Goal: Transaction & Acquisition: Purchase product/service

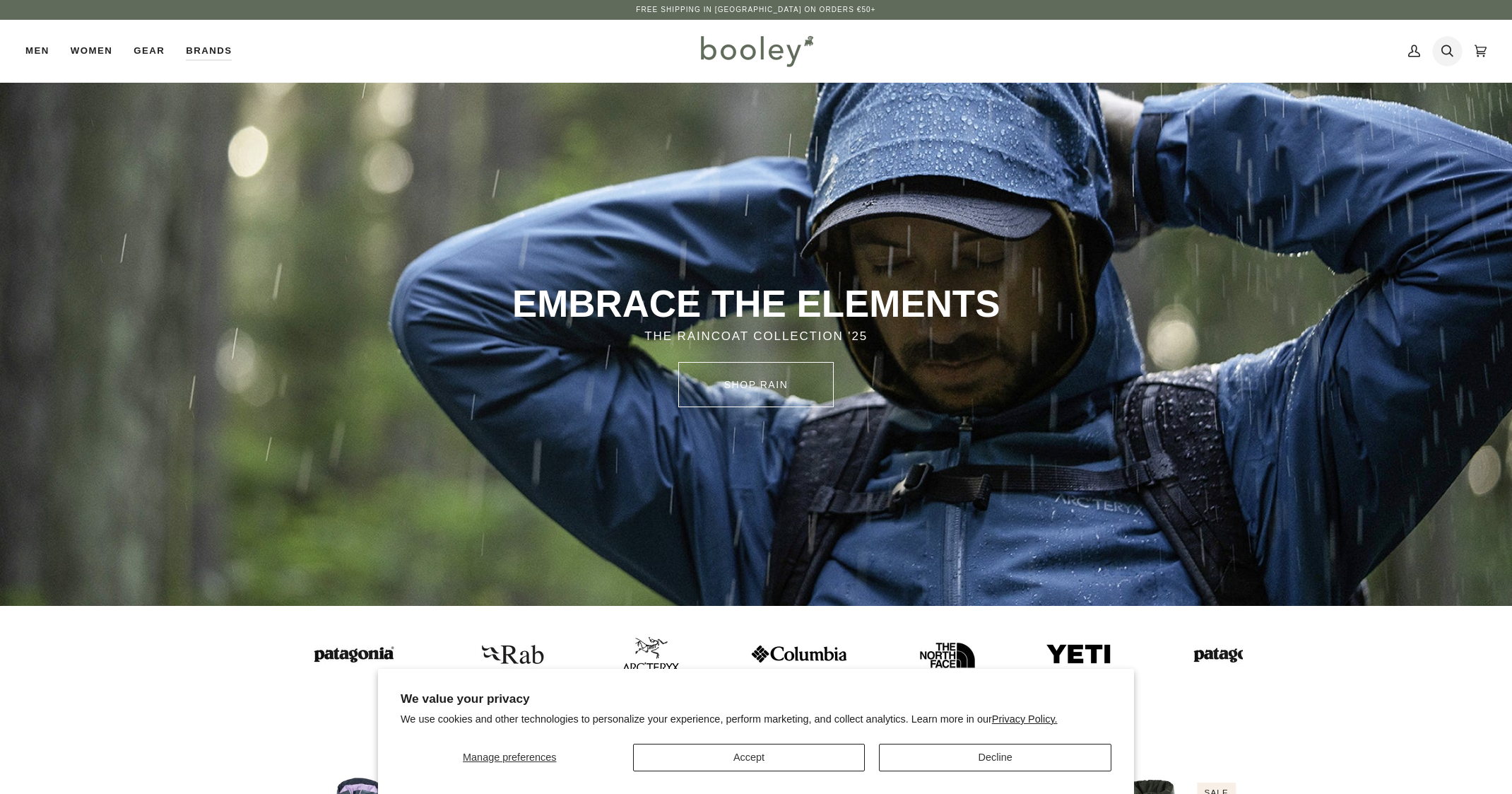
click at [1449, 54] on icon at bounding box center [1447, 51] width 12 height 12
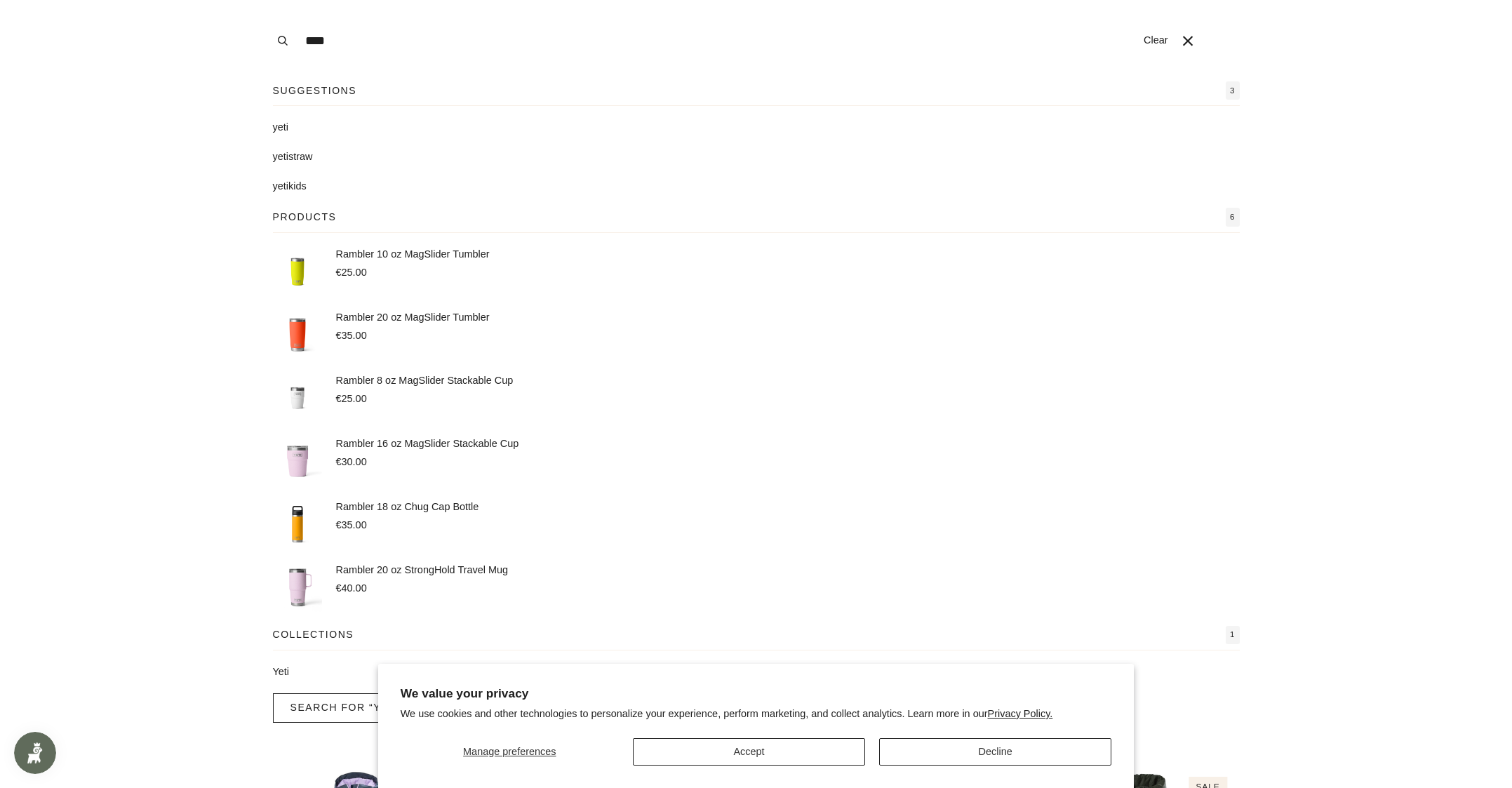
type input "****"
click at [267, 0] on button "Search" at bounding box center [283, 41] width 31 height 82
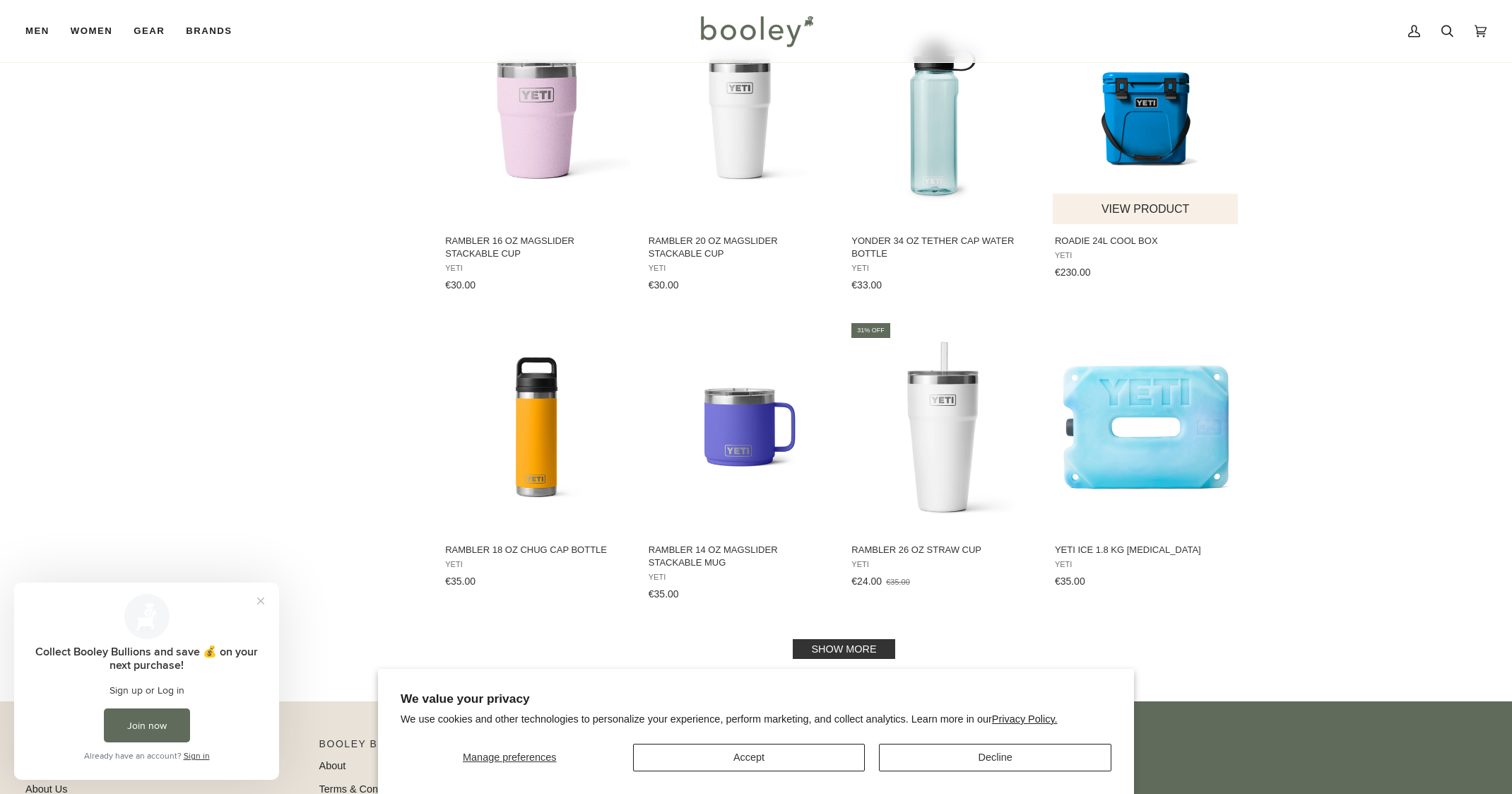
click at [1168, 135] on img "Roadie 24L Cool Box" at bounding box center [1146, 118] width 187 height 187
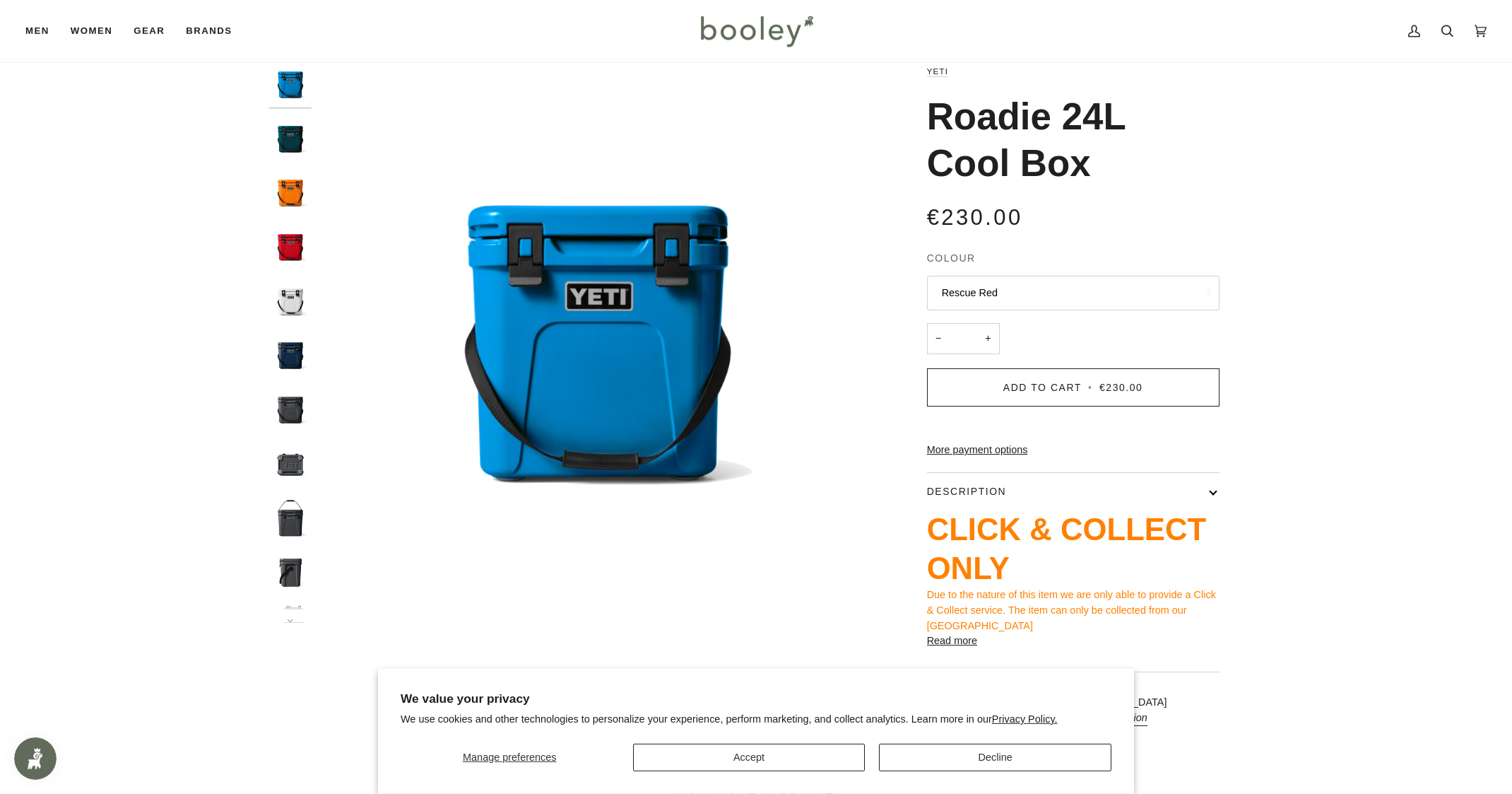
scroll to position [113, 0]
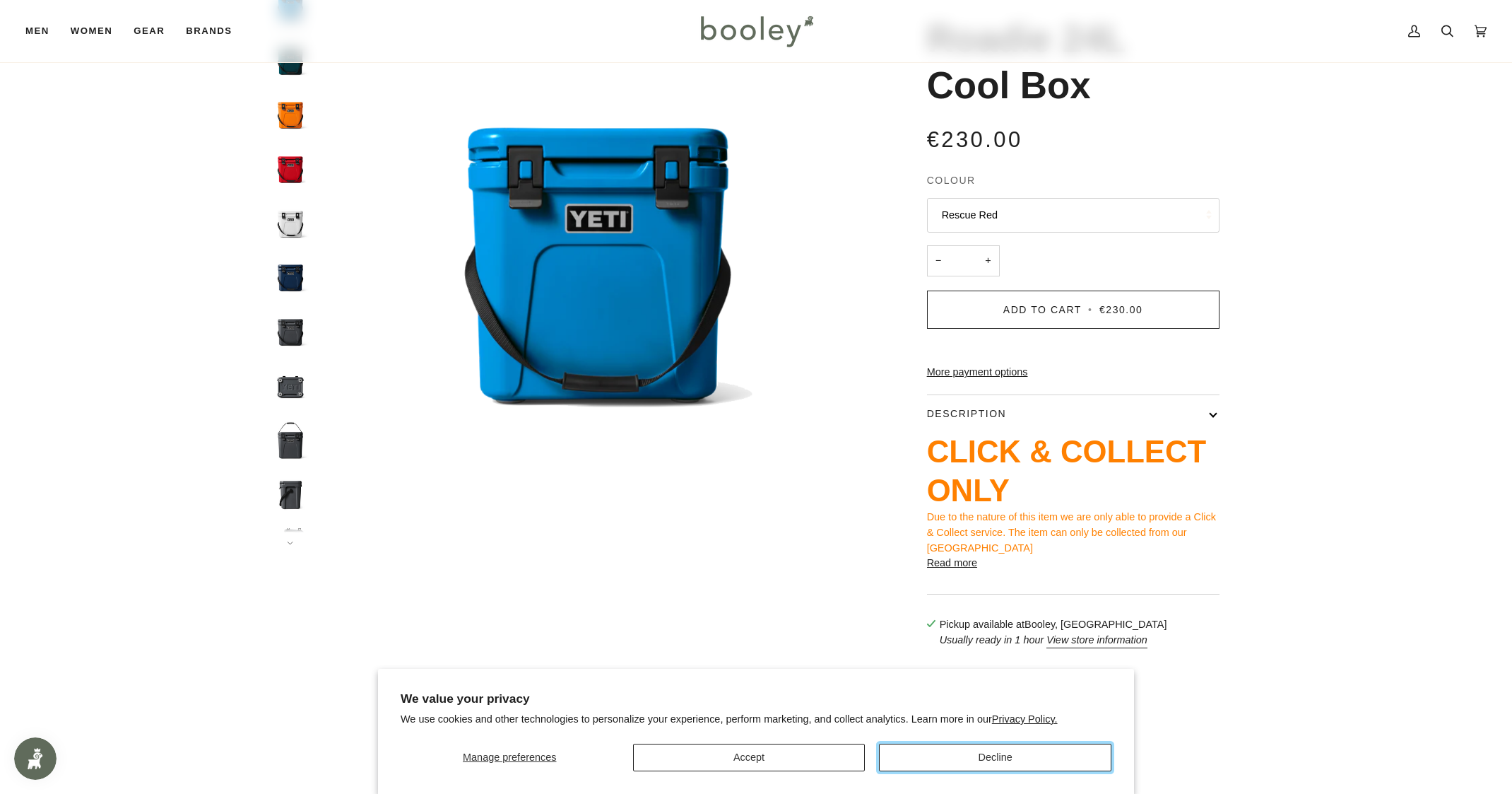
click at [965, 752] on button "Decline" at bounding box center [996, 757] width 233 height 28
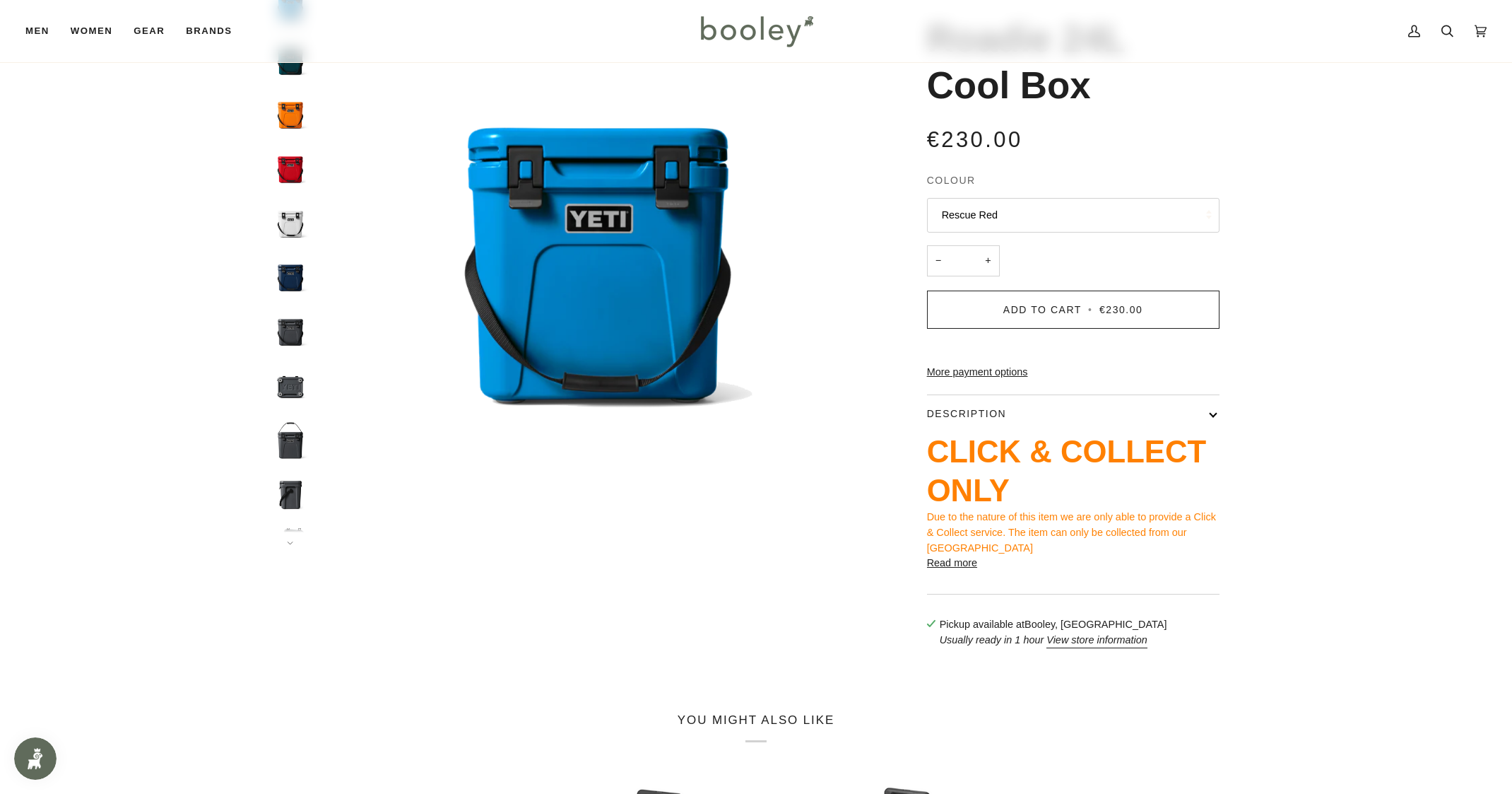
scroll to position [124, 0]
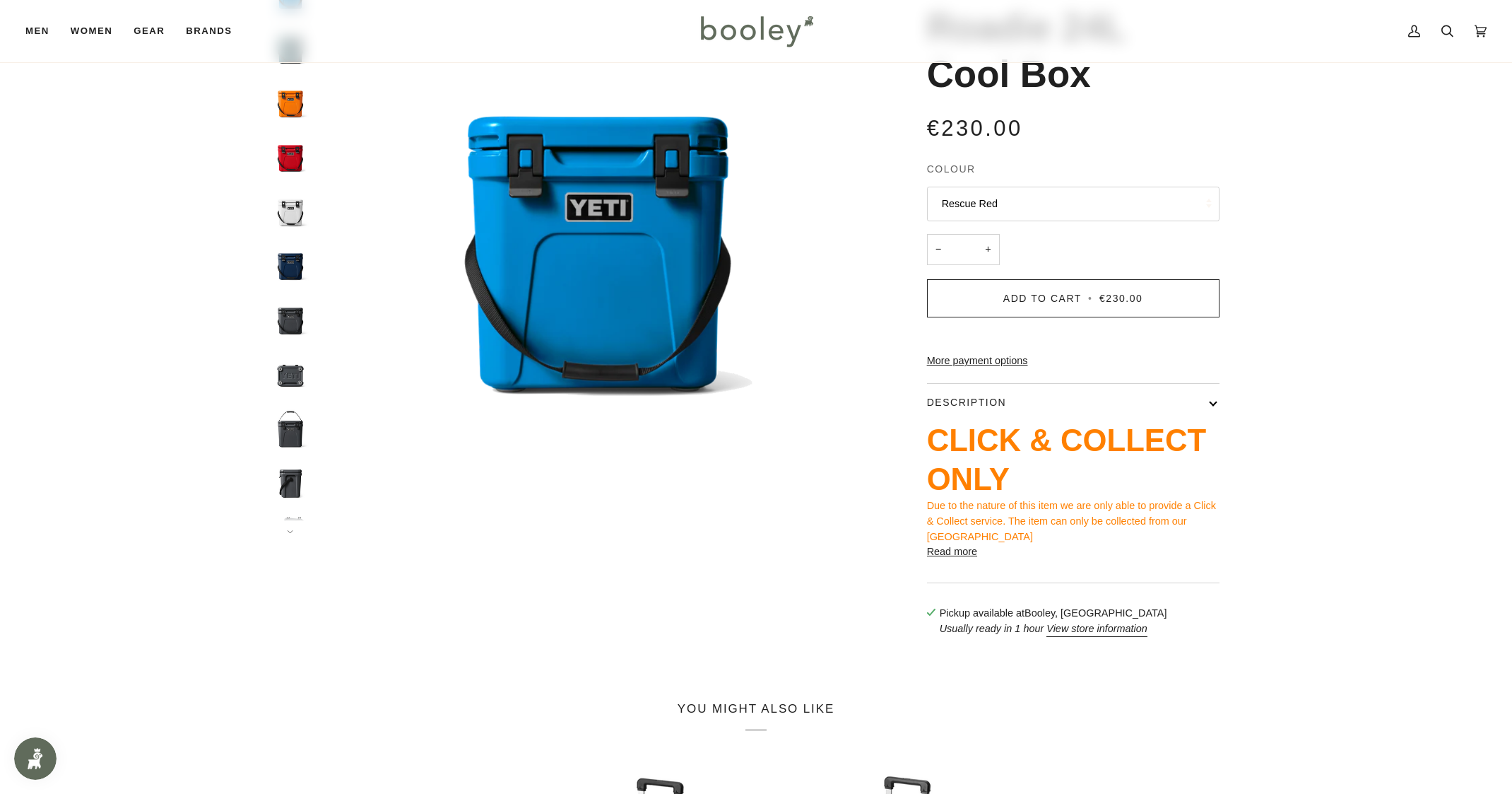
click at [294, 486] on img "Yeti Roadie 24L Charcoal - Booley Galway" at bounding box center [290, 483] width 42 height 42
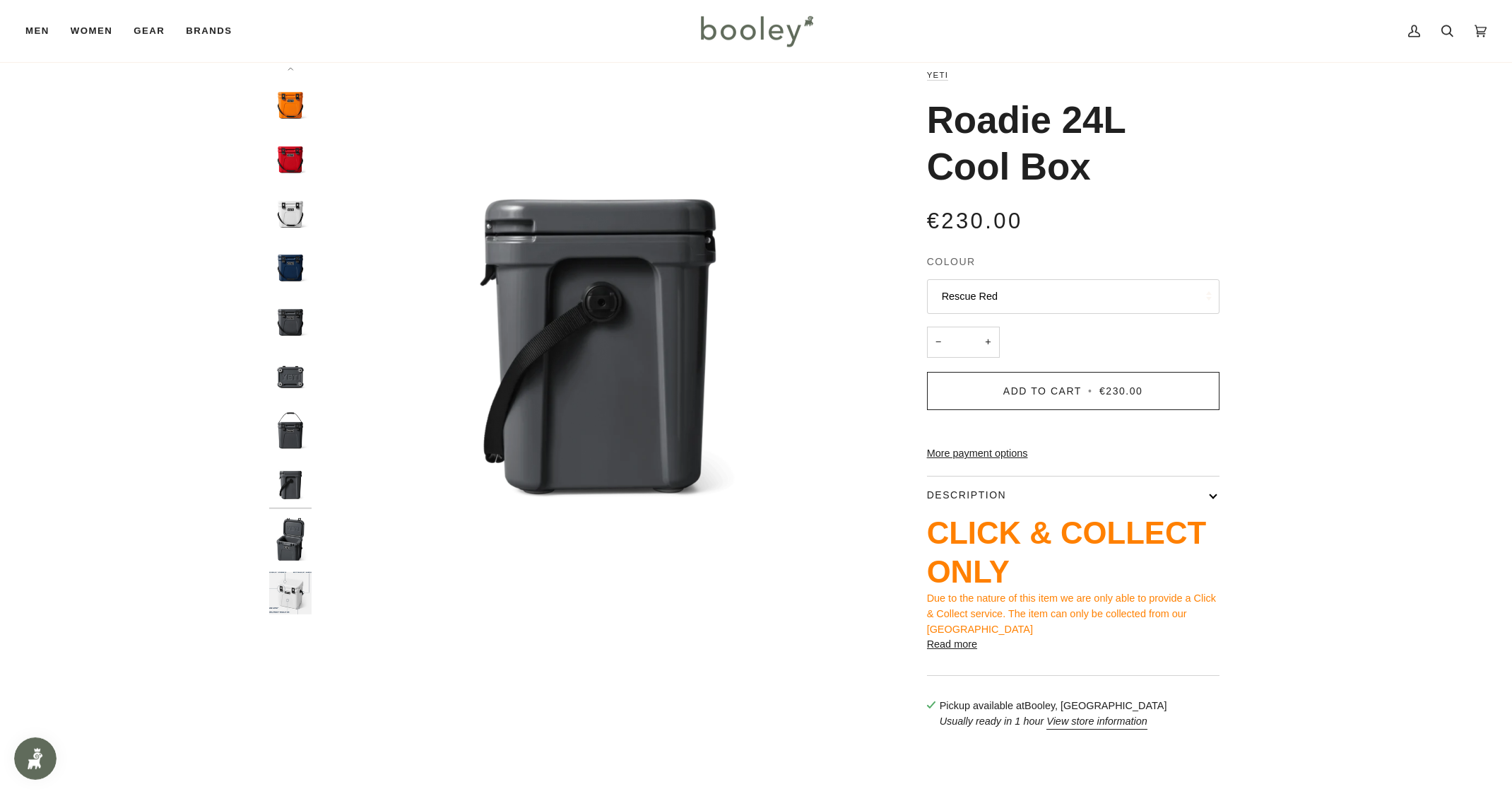
scroll to position [0, 0]
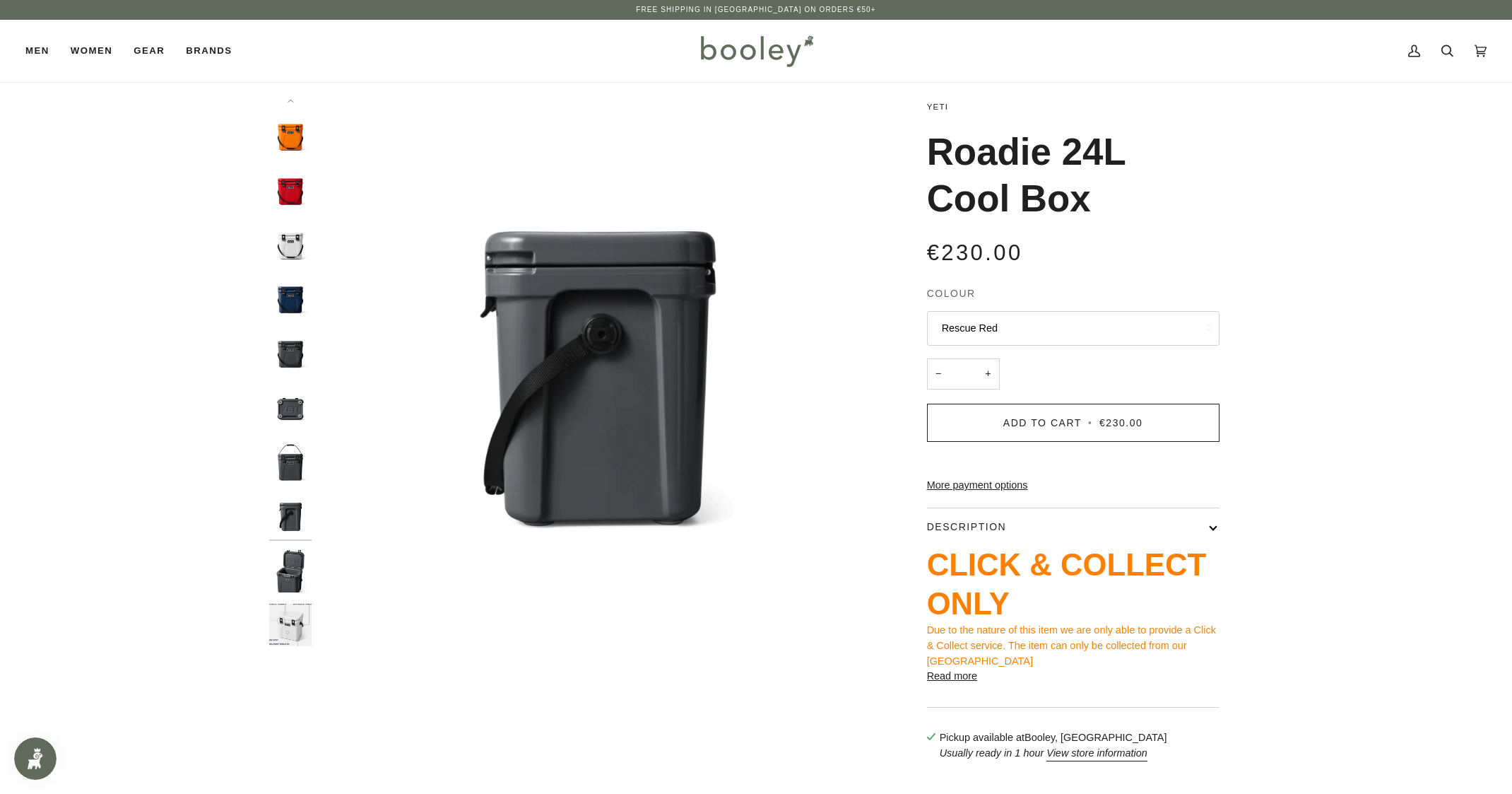
click at [939, 109] on link "YETI" at bounding box center [938, 107] width 21 height 8
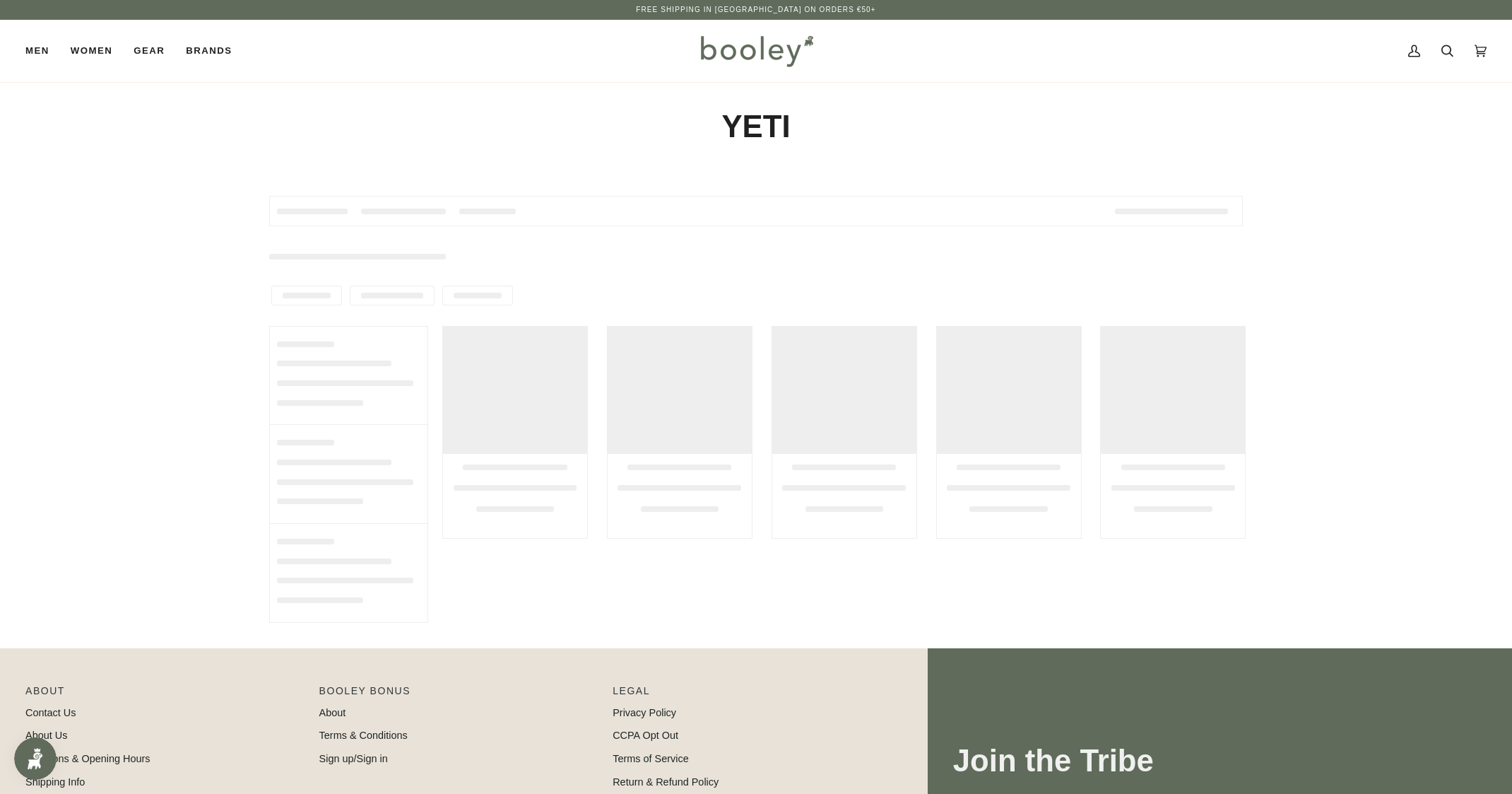
type input "****"
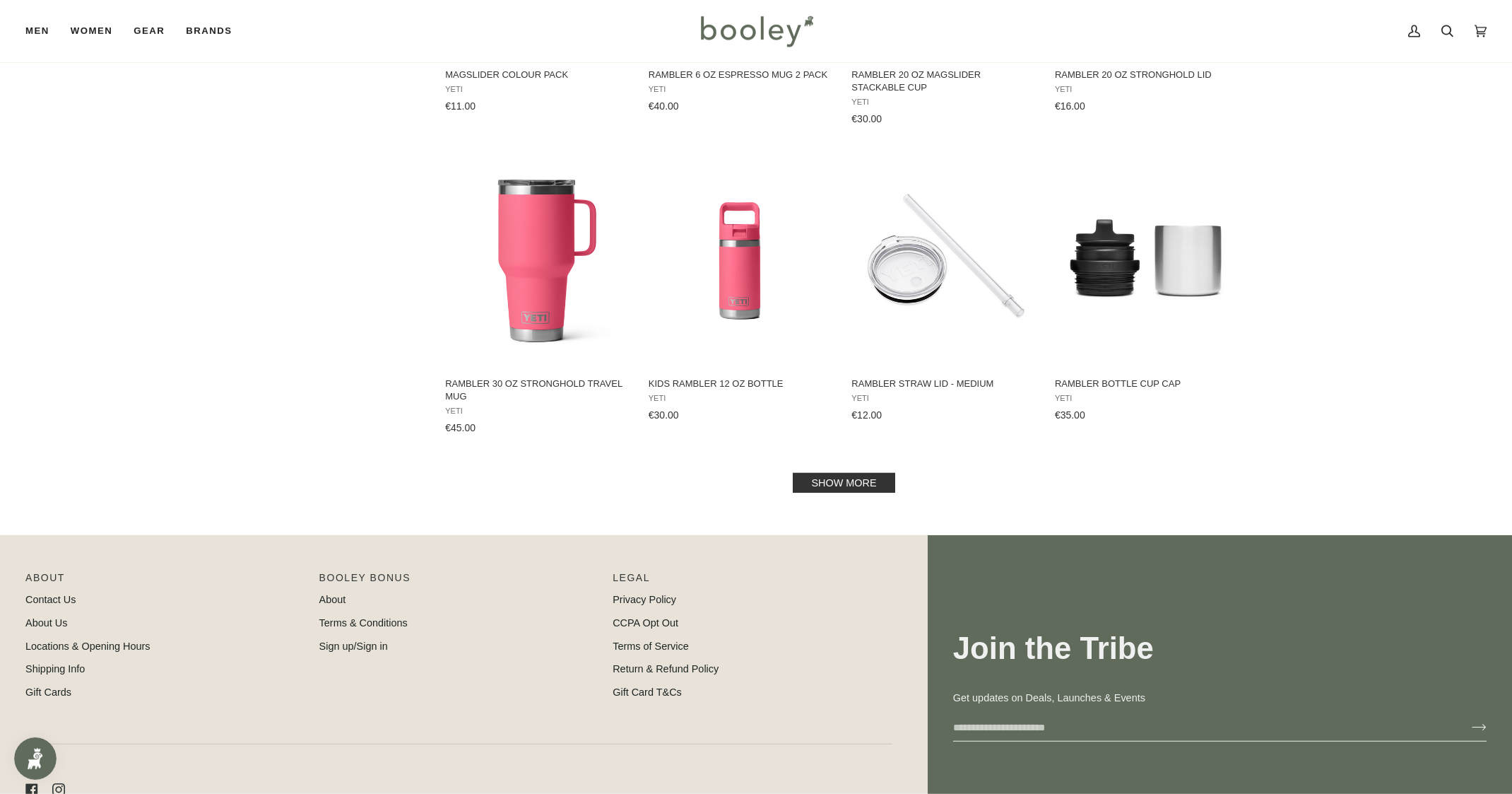
scroll to position [1335, 0]
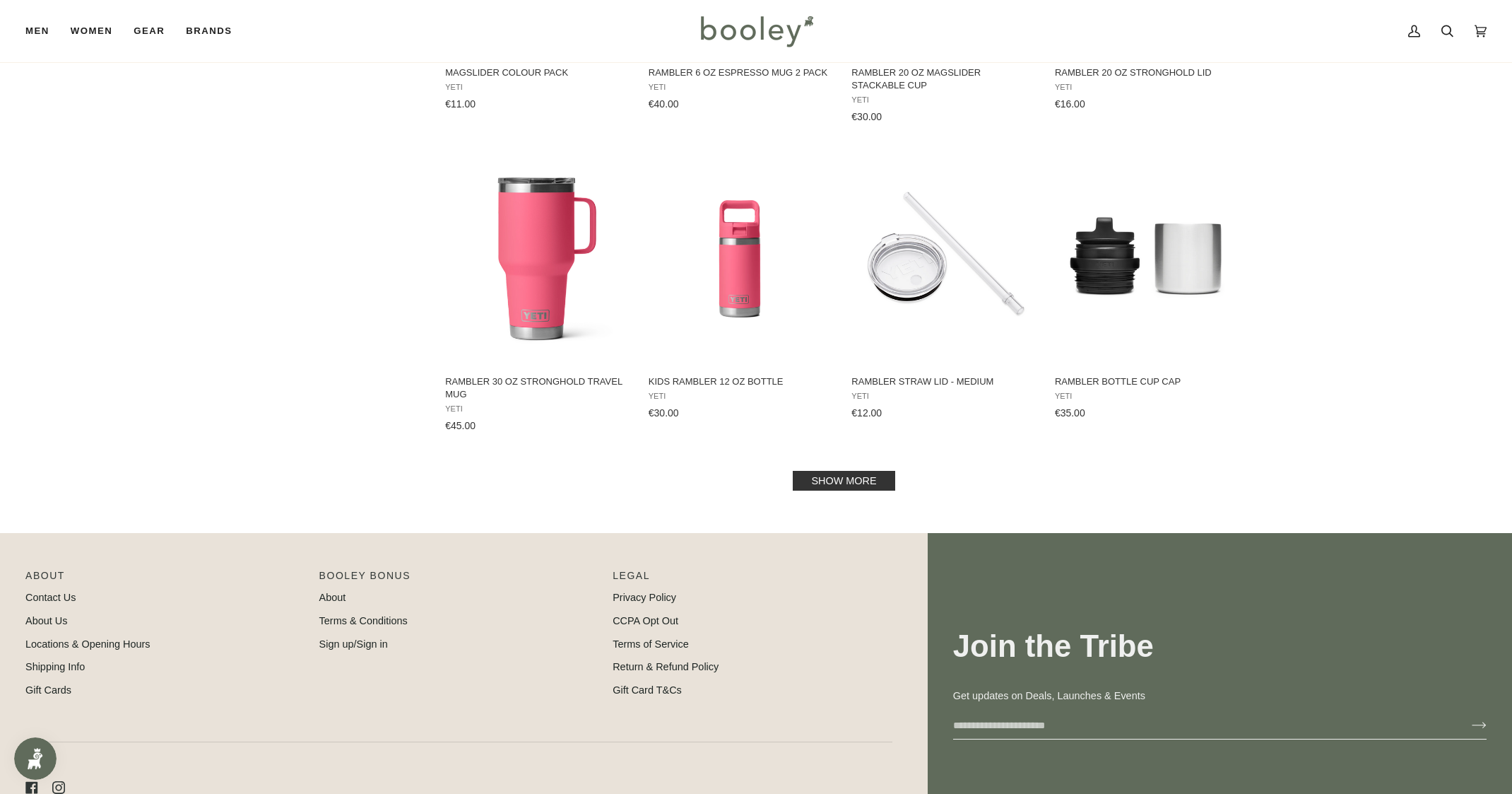
click at [810, 483] on link "Show more" at bounding box center [844, 481] width 102 height 20
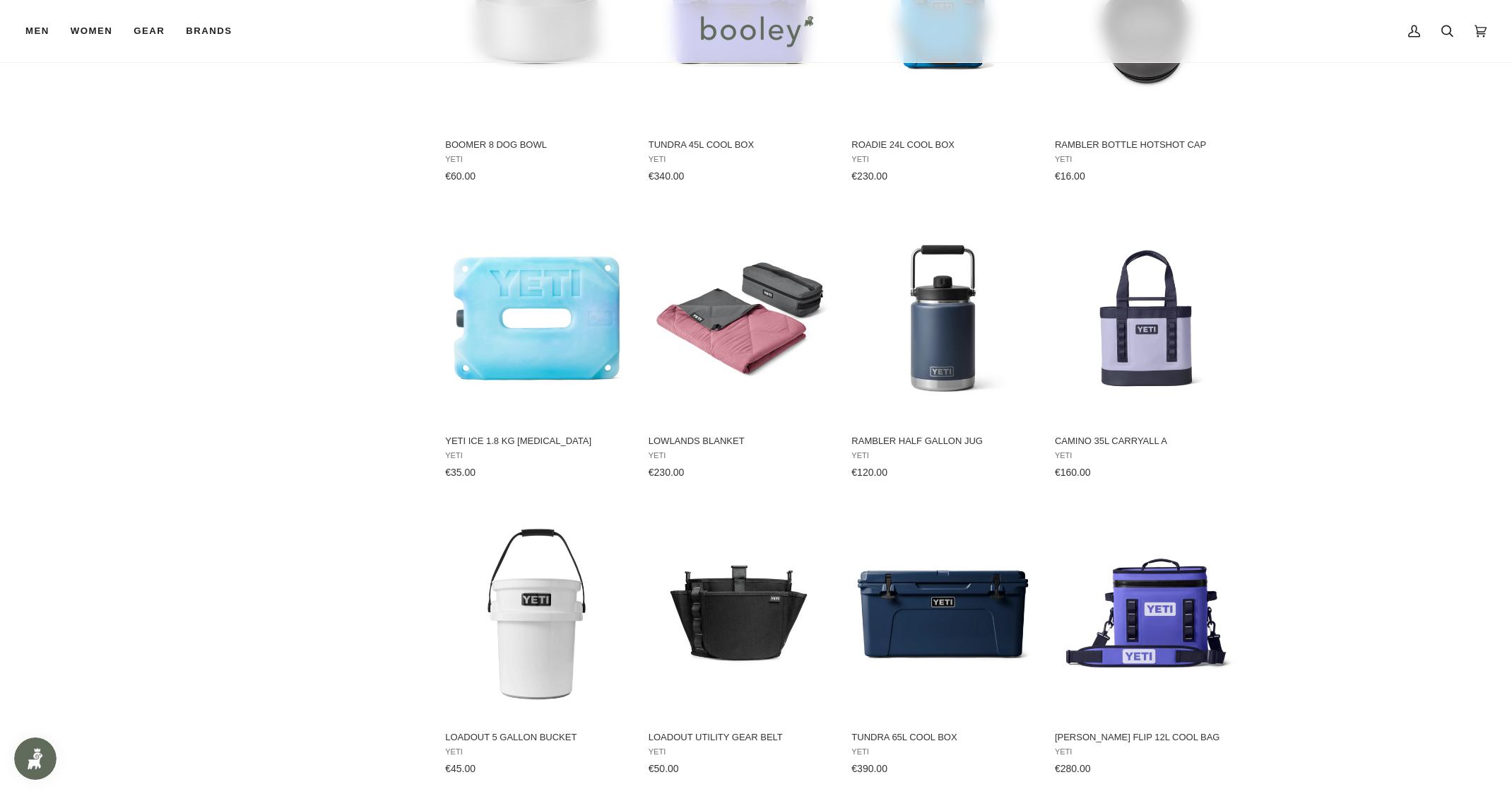
scroll to position [2635, 0]
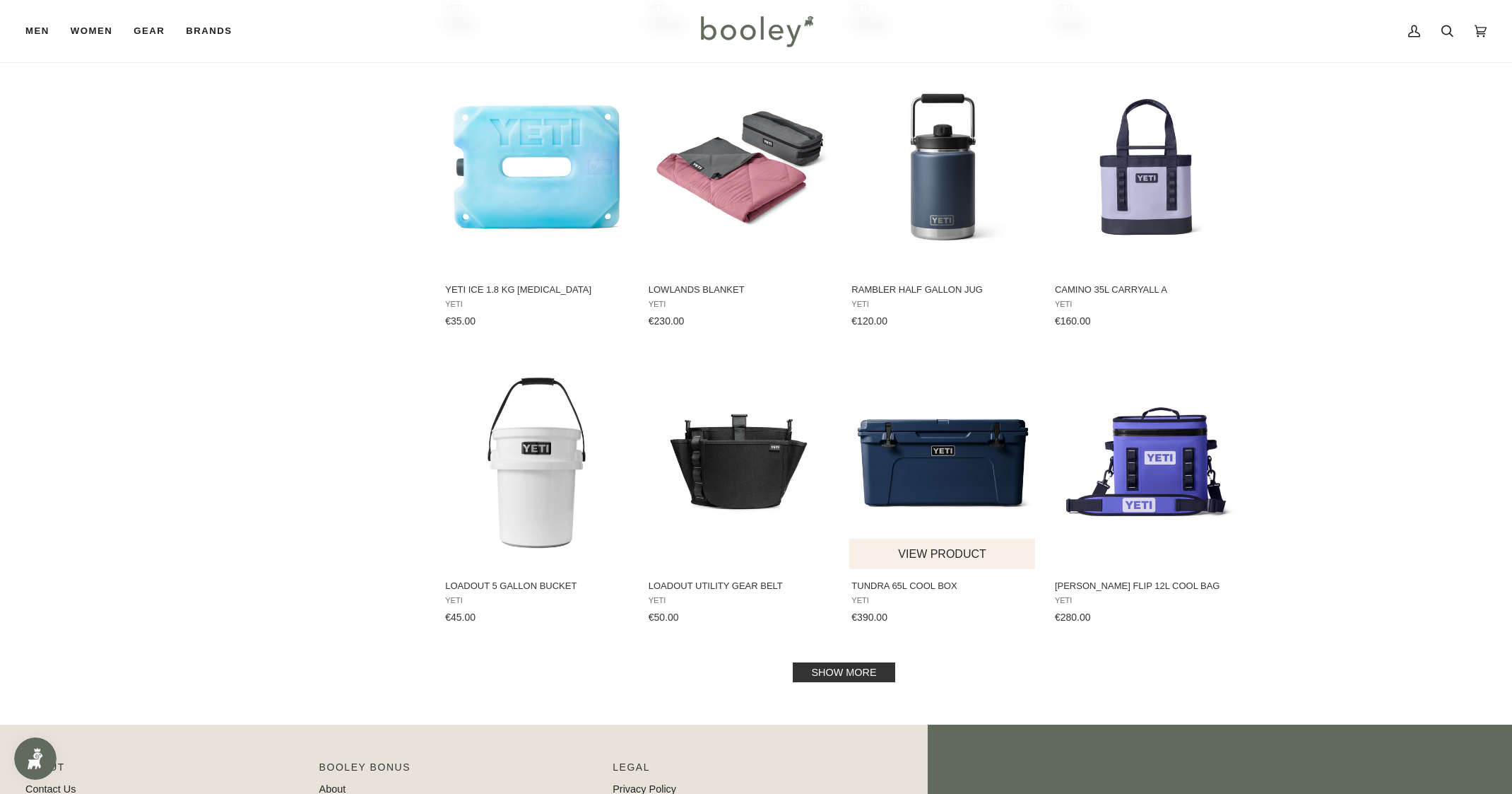
click at [953, 454] on img "Tundra 65L Cool Box" at bounding box center [942, 462] width 187 height 187
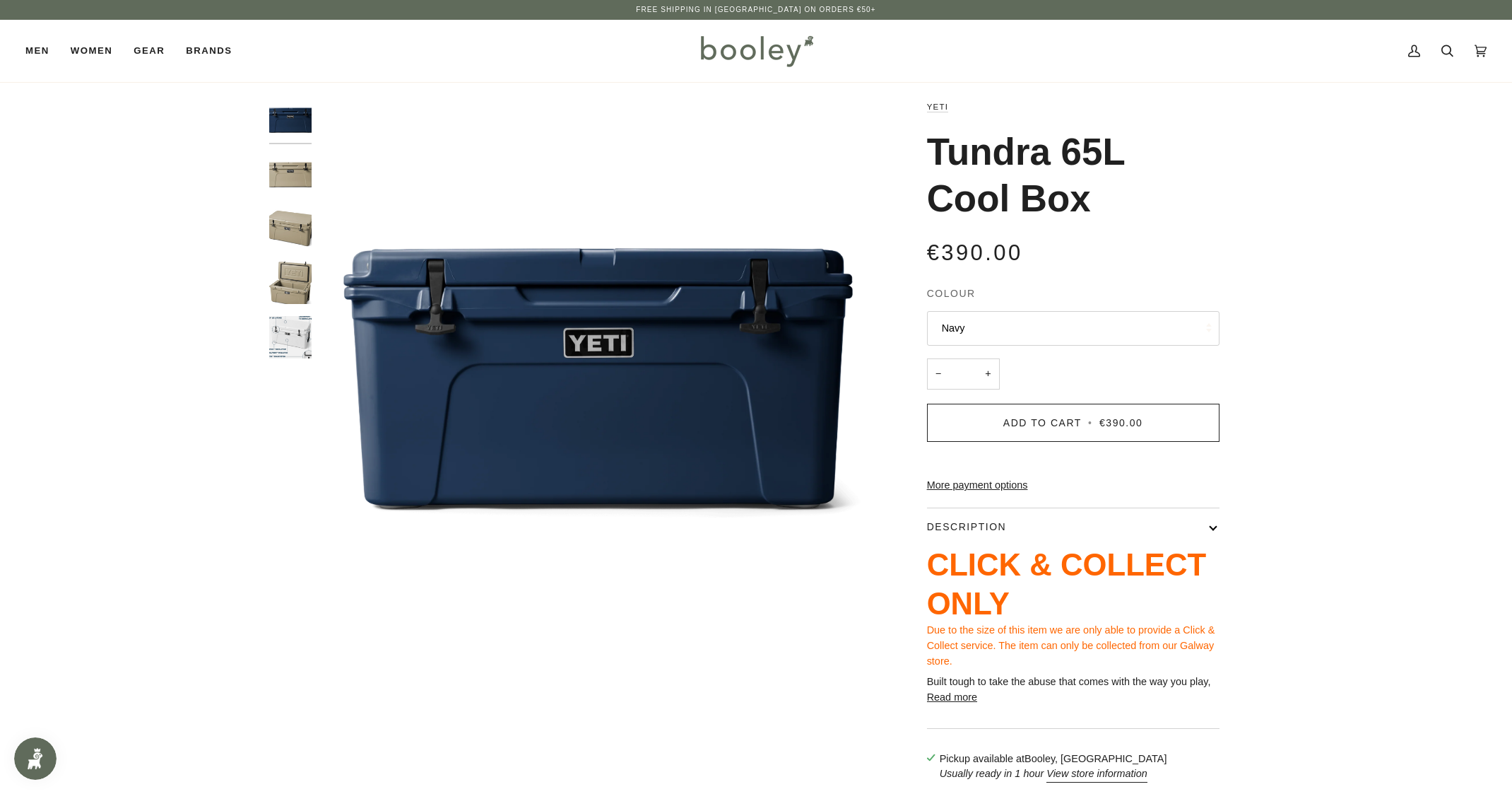
click at [286, 168] on img "Yeti Tundra 65L Tan - Booley Galway" at bounding box center [290, 174] width 42 height 42
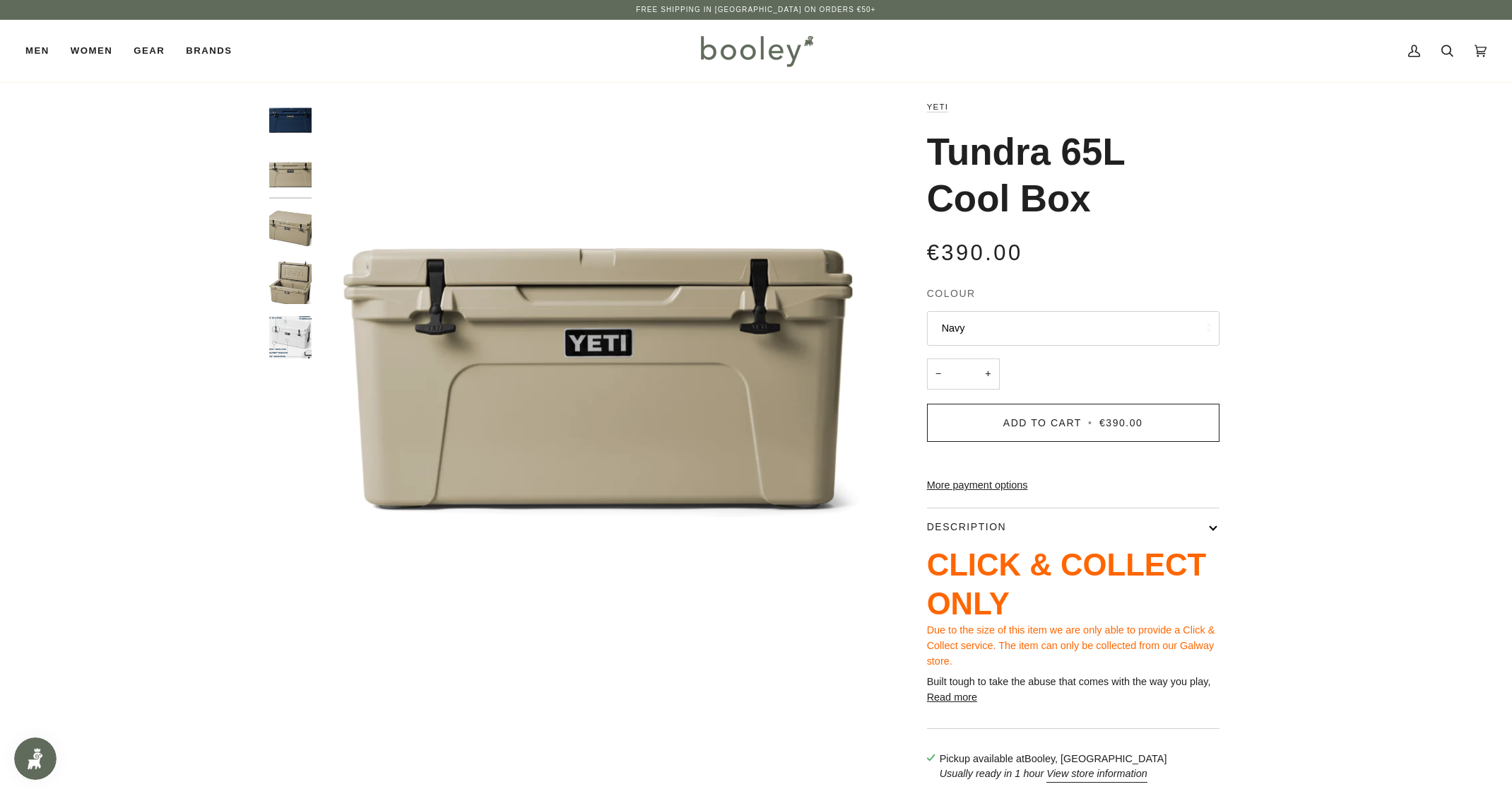
click at [293, 223] on img "Yeti Tundra 65L Tan - Booley Galway" at bounding box center [290, 227] width 42 height 42
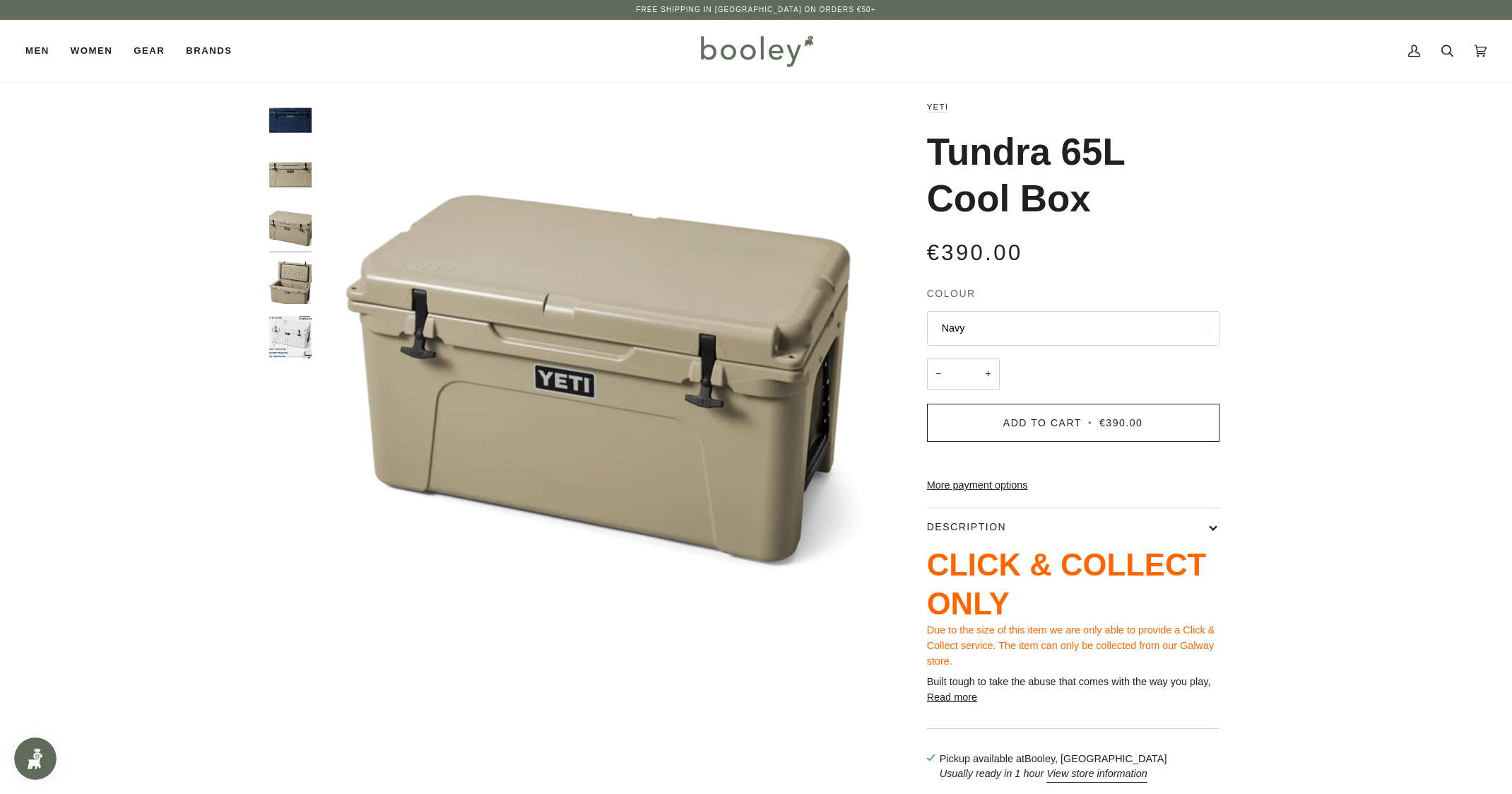
click at [293, 284] on img "Yeti Tundra 65L Tan - Booley Galway" at bounding box center [290, 282] width 42 height 42
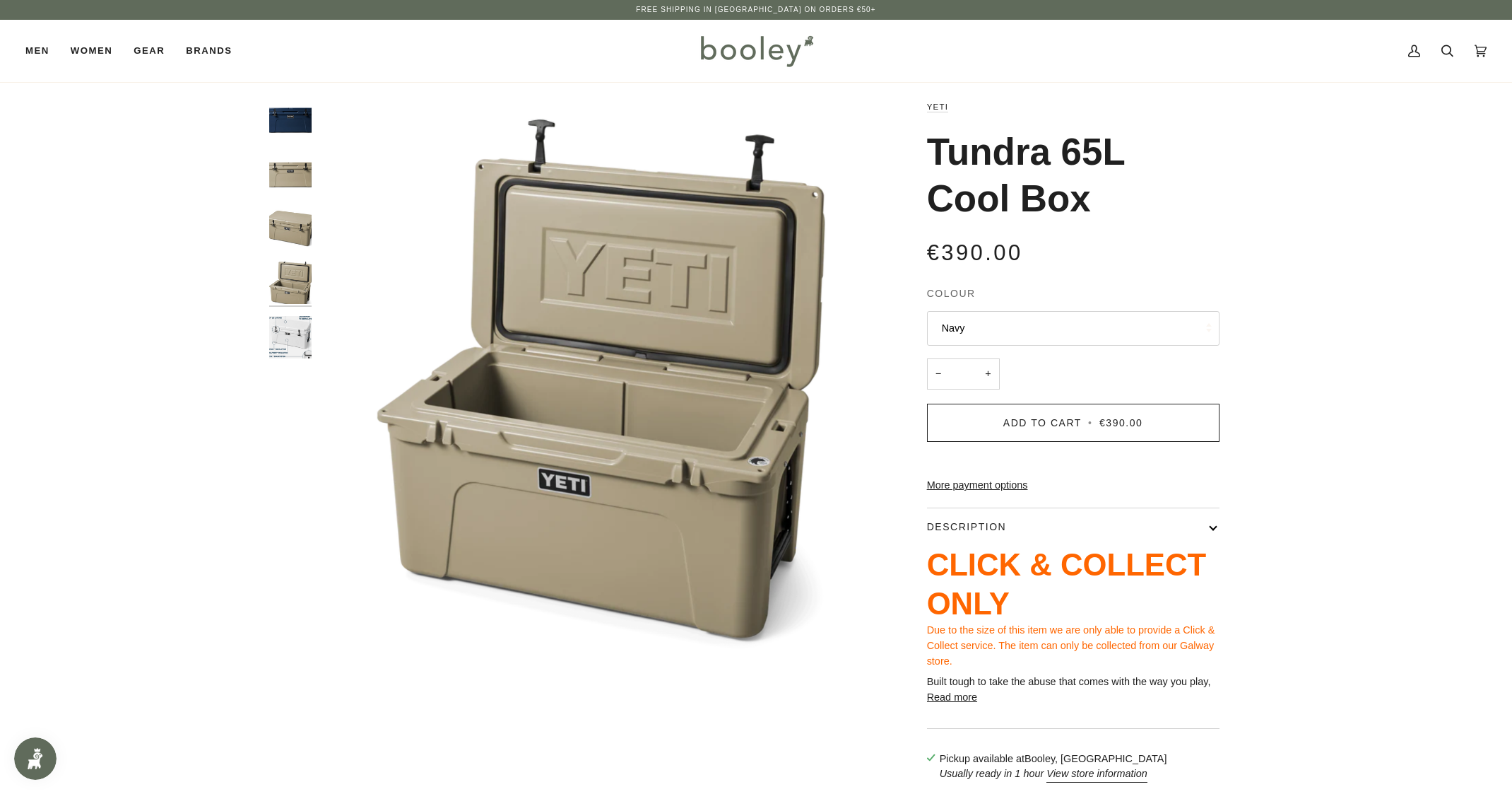
click at [291, 344] on img "Tundra 65L Cool Box" at bounding box center [290, 337] width 42 height 42
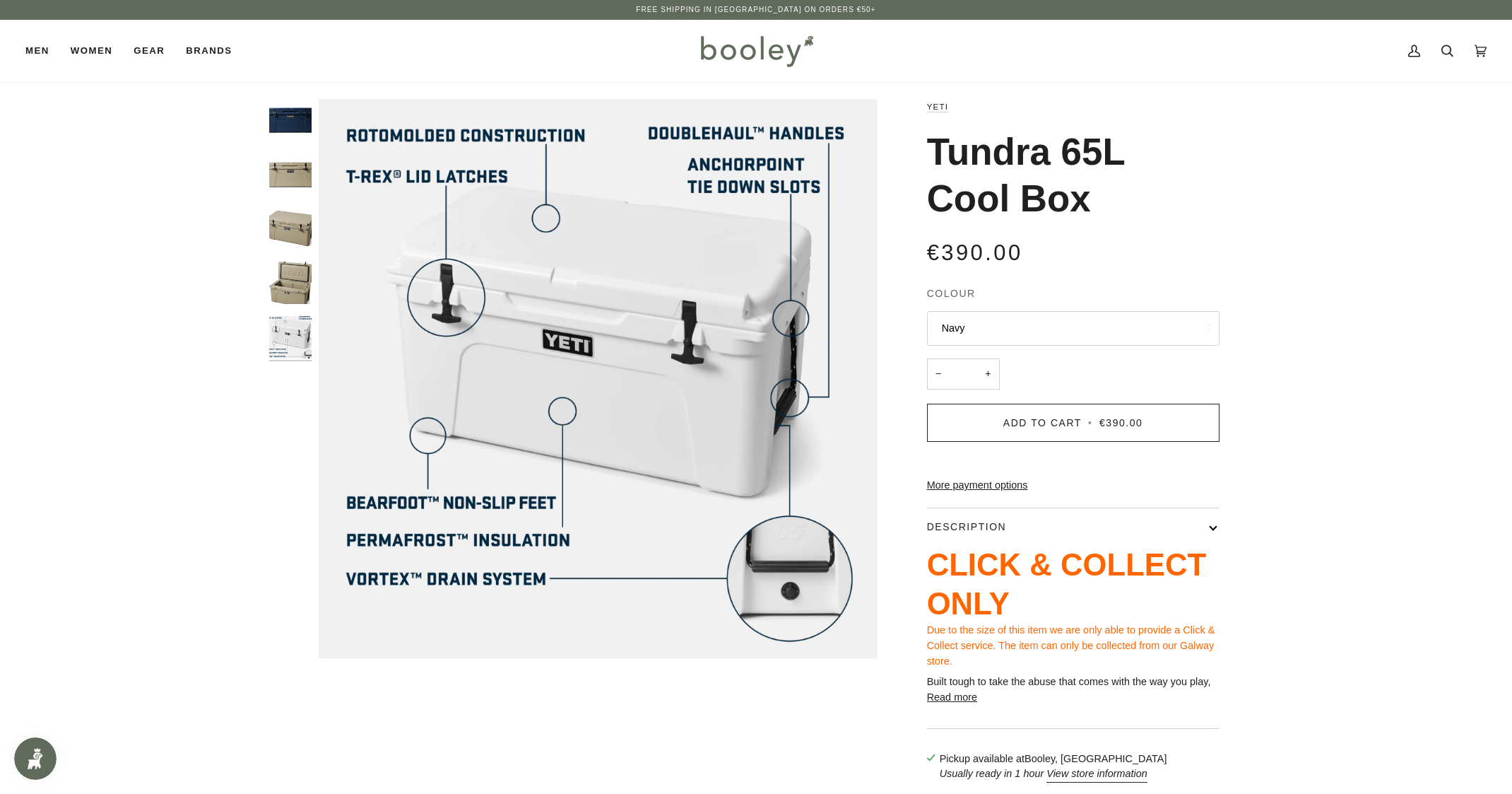
click at [299, 276] on img "Yeti Tundra 65L Tan - Booley Galway" at bounding box center [290, 282] width 42 height 42
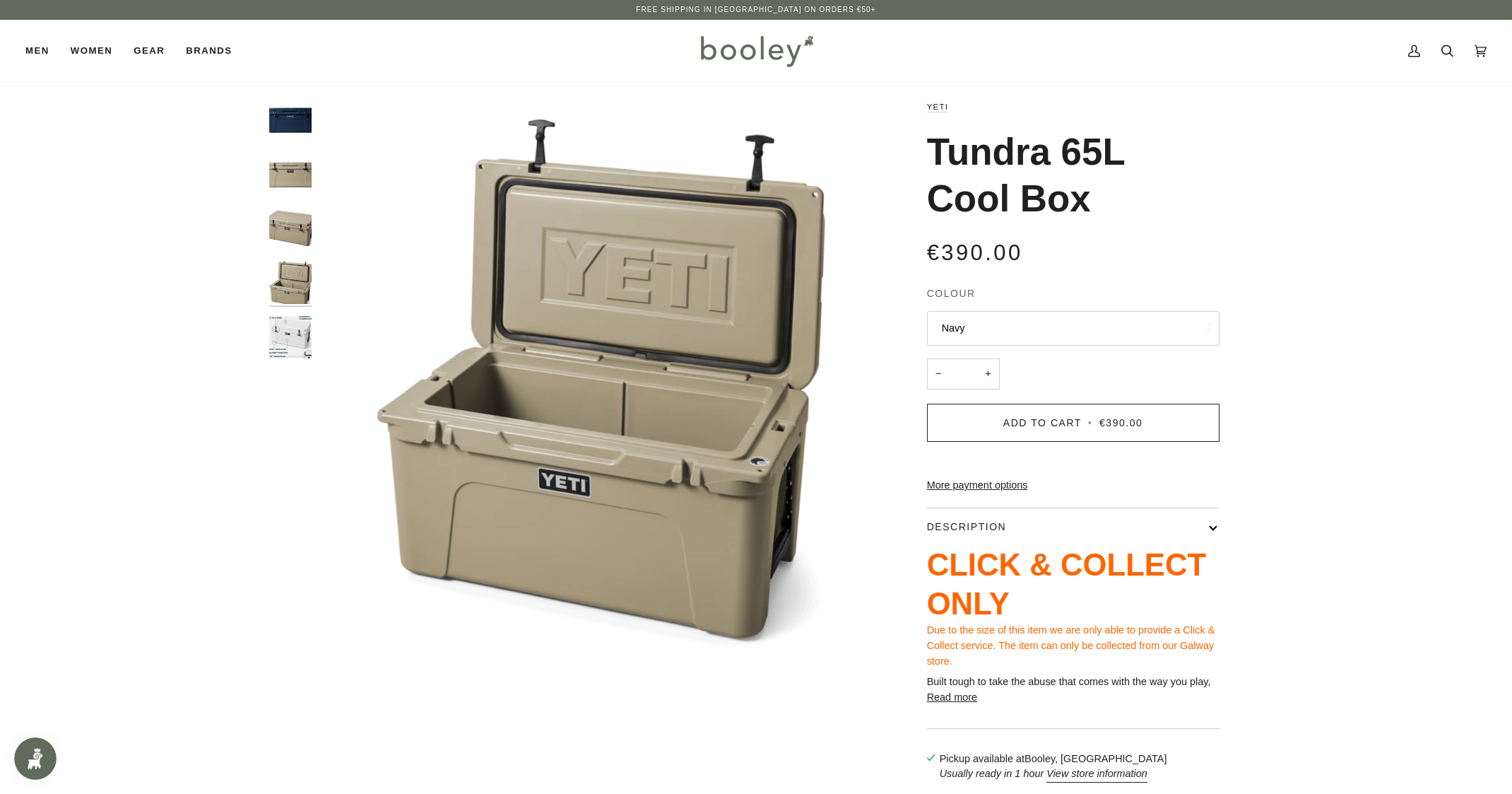
click at [294, 220] on img "Yeti Tundra 65L Tan - Booley Galway" at bounding box center [290, 227] width 42 height 42
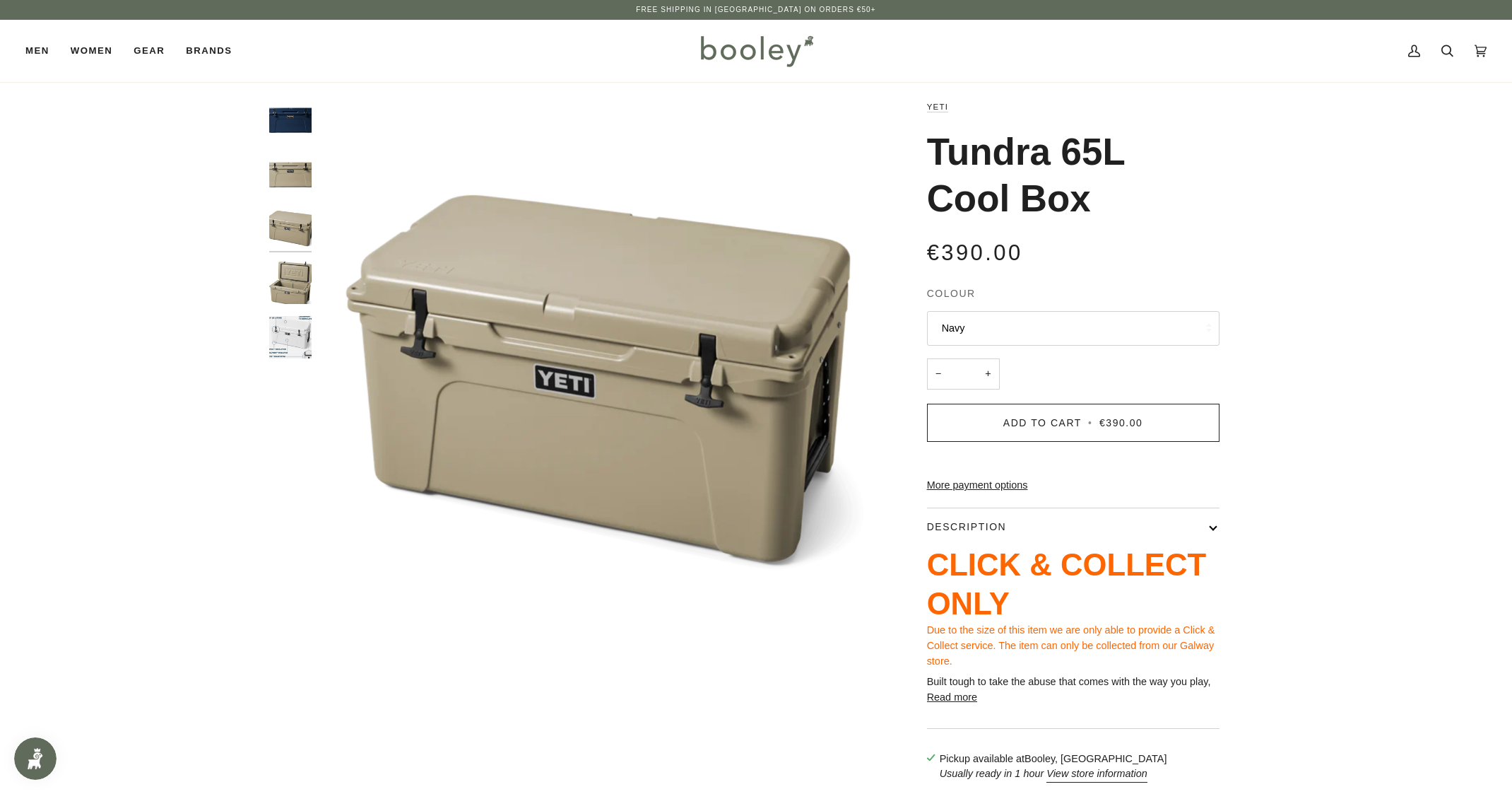
click at [308, 335] on img "Tundra 65L Cool Box" at bounding box center [290, 337] width 42 height 42
